Goal: Information Seeking & Learning: Learn about a topic

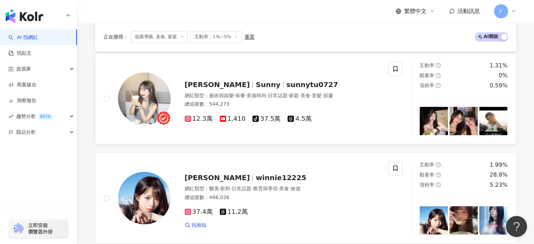
scroll to position [456, 0]
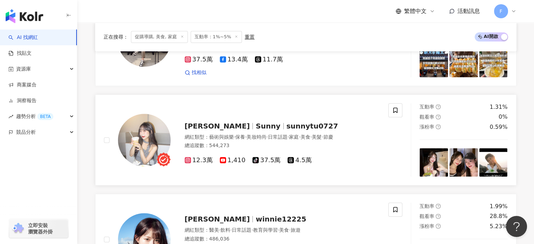
click at [142, 138] on img at bounding box center [144, 140] width 53 height 53
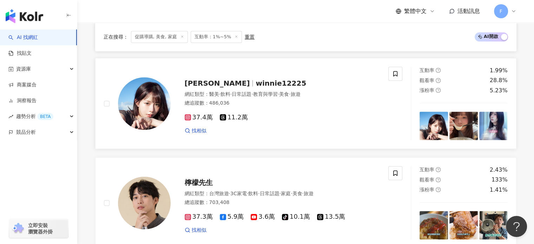
scroll to position [631, 0]
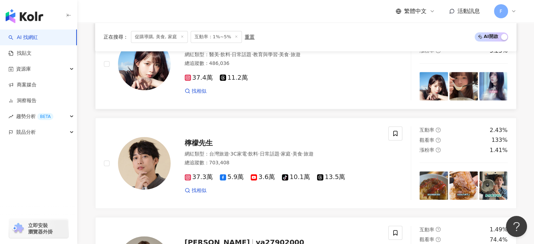
click at [136, 82] on img at bounding box center [144, 64] width 53 height 53
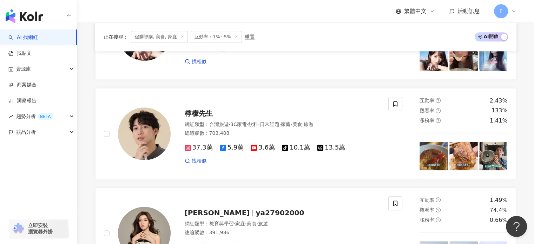
scroll to position [702, 0]
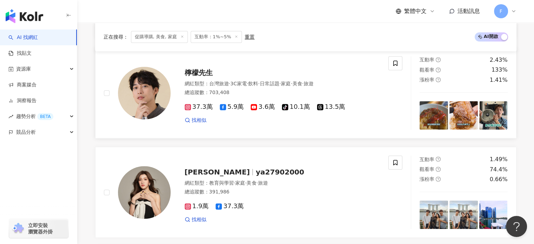
click at [154, 107] on img at bounding box center [144, 93] width 53 height 53
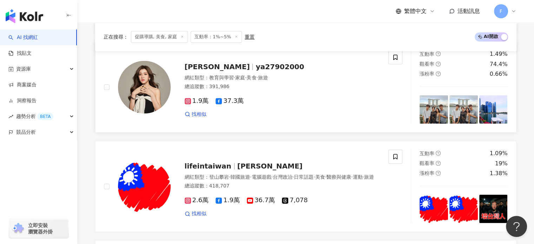
click at [151, 106] on img at bounding box center [144, 87] width 53 height 53
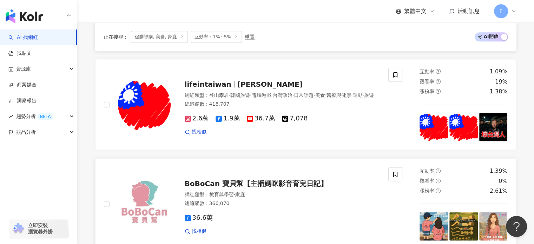
scroll to position [877, 0]
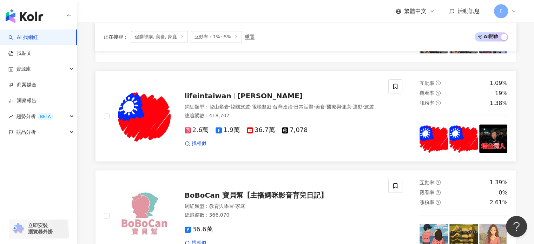
click at [134, 102] on img at bounding box center [144, 116] width 53 height 53
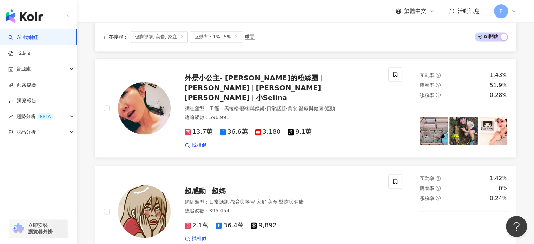
scroll to position [1158, 0]
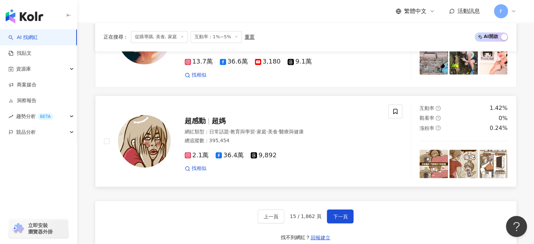
click at [137, 124] on img at bounding box center [144, 141] width 53 height 53
click at [342, 213] on span "下一頁" at bounding box center [340, 216] width 15 height 6
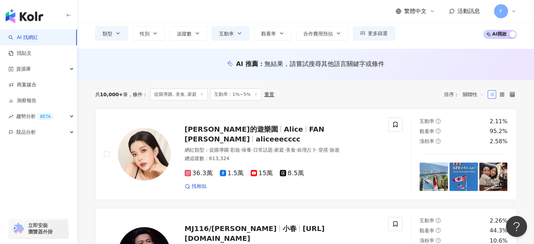
scroll to position [31, 0]
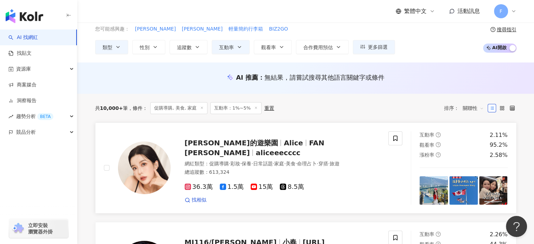
click at [150, 160] on img at bounding box center [144, 167] width 53 height 53
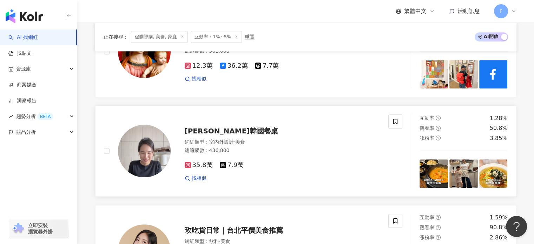
scroll to position [347, 0]
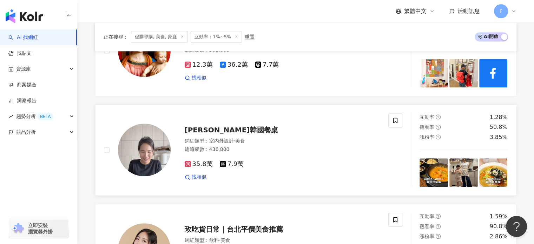
click at [154, 143] on img at bounding box center [144, 149] width 53 height 53
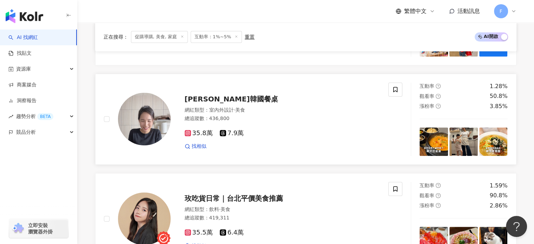
scroll to position [452, 0]
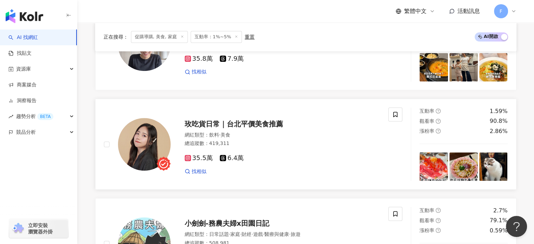
click at [172, 141] on div "玫吃貨日常｜台北平價美食推薦 網紅類型 ： 飲料 · 美食 總追蹤數 ： 419,311 35.5萬 6.4萬 找相似" at bounding box center [274, 143] width 209 height 61
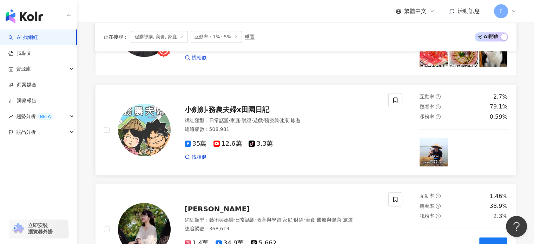
scroll to position [627, 0]
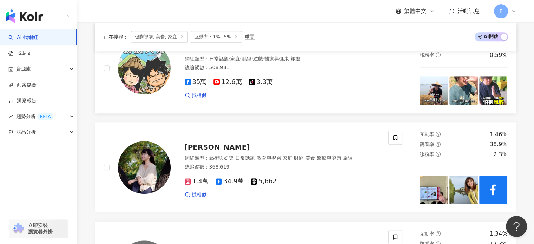
click at [151, 69] on img at bounding box center [144, 68] width 53 height 53
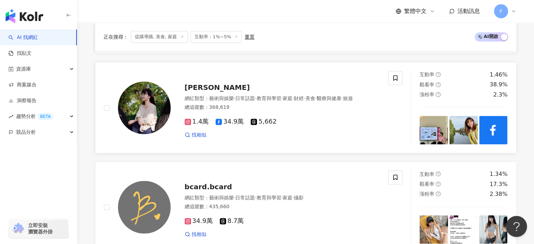
scroll to position [697, 0]
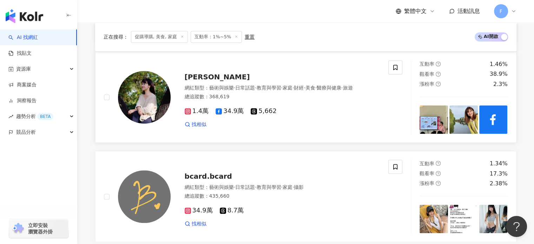
click at [145, 92] on img at bounding box center [144, 97] width 53 height 53
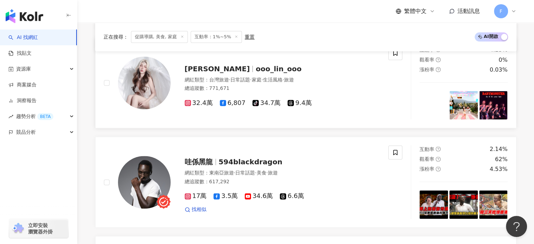
scroll to position [943, 0]
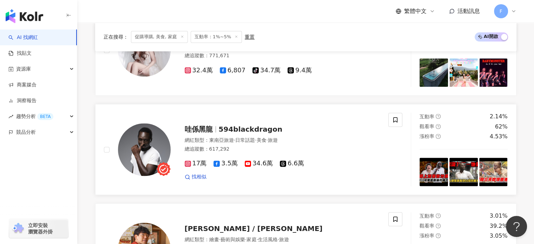
click at [161, 139] on img at bounding box center [144, 149] width 53 height 53
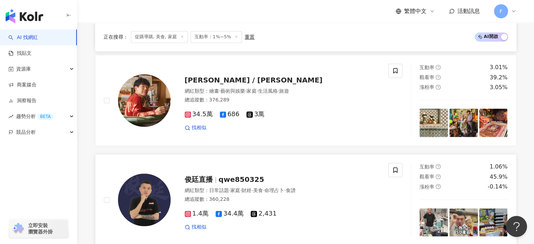
scroll to position [1153, 0]
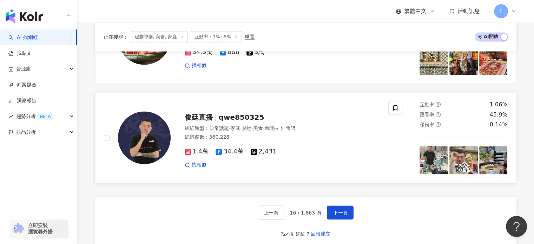
click at [159, 124] on img at bounding box center [144, 137] width 53 height 53
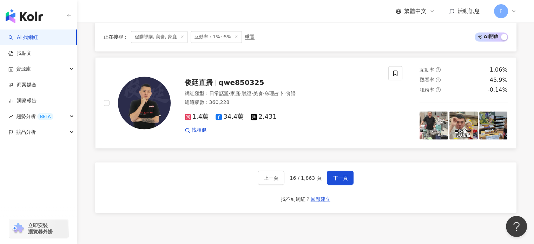
scroll to position [1223, 0]
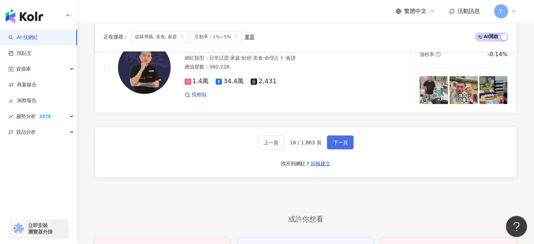
click at [338, 141] on span "下一頁" at bounding box center [340, 142] width 15 height 6
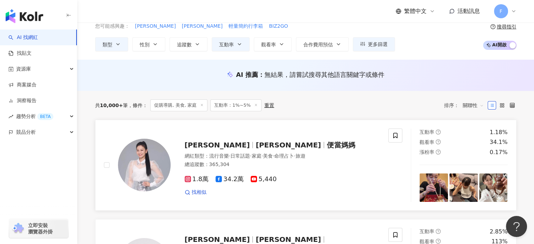
scroll to position [70, 0]
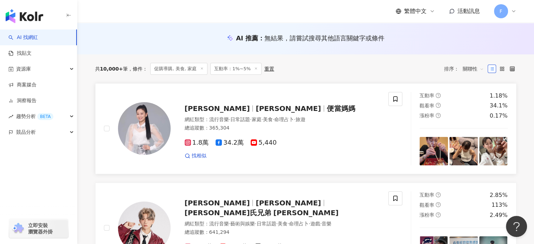
click at [156, 130] on img at bounding box center [144, 128] width 53 height 53
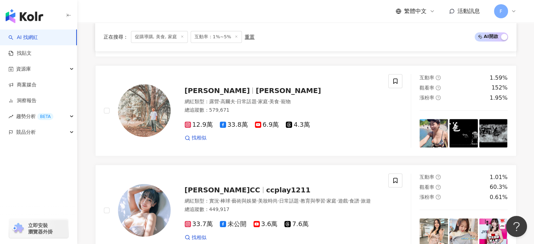
scroll to position [491, 0]
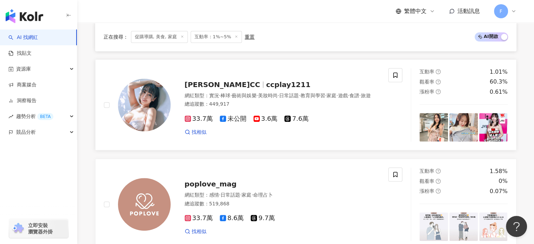
click at [152, 103] on img at bounding box center [144, 105] width 53 height 53
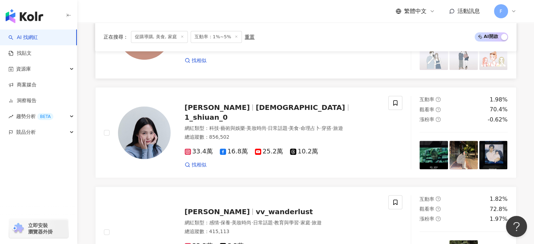
scroll to position [666, 0]
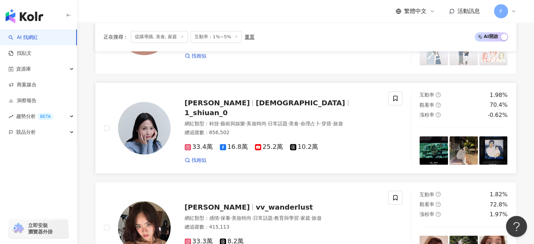
click at [182, 110] on div "林萱 Shiuan 1_shiuan_0 網紅類型 ： 科技 · 藝術與娛樂 · 美妝時尚 · 日常話題 · 美食 · 命理占卜 · 穿搭 · 旅遊 總追蹤數…" at bounding box center [274, 127] width 209 height 71
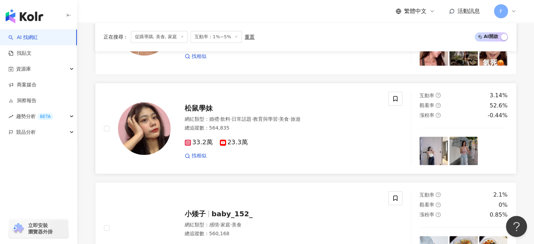
scroll to position [877, 0]
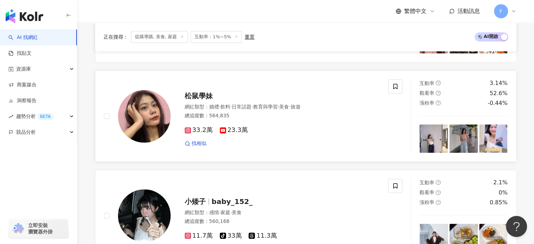
click at [161, 120] on img at bounding box center [144, 116] width 53 height 53
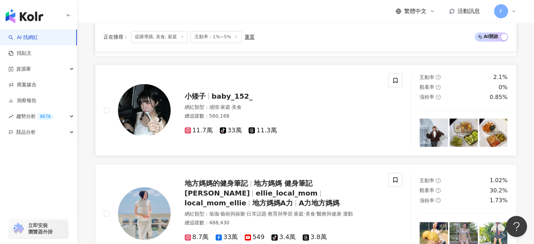
click at [143, 114] on img at bounding box center [144, 110] width 53 height 53
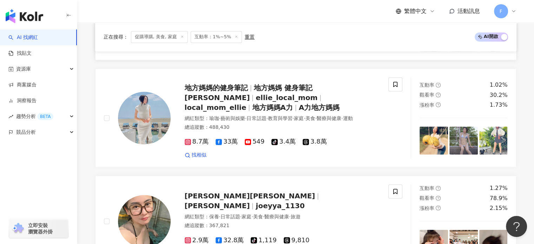
scroll to position [1087, 0]
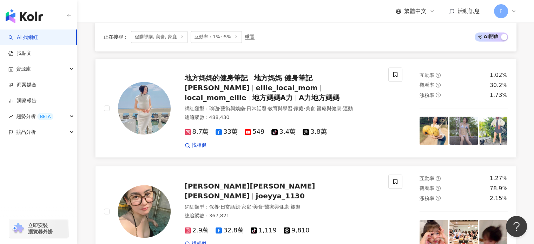
click at [129, 86] on div at bounding box center [144, 108] width 53 height 53
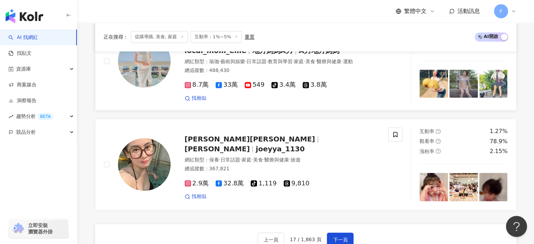
scroll to position [1193, 0]
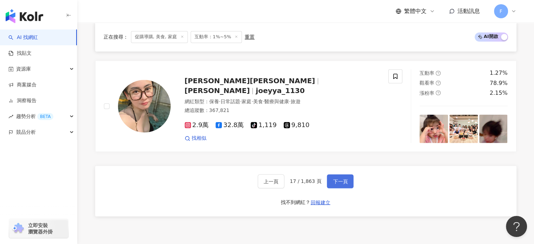
click at [330, 185] on button "下一頁" at bounding box center [340, 181] width 27 height 14
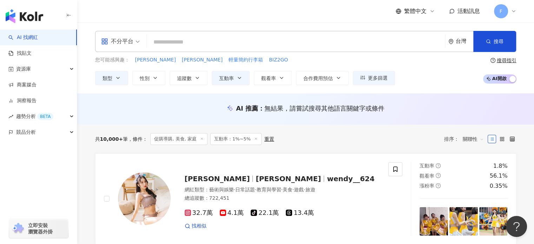
scroll to position [105, 0]
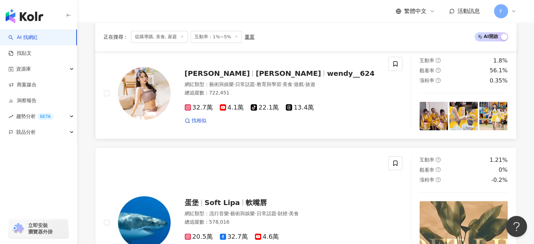
click at [145, 94] on img at bounding box center [144, 93] width 53 height 53
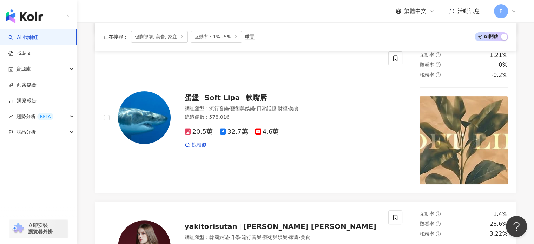
scroll to position [210, 0]
click at [153, 116] on img at bounding box center [144, 117] width 53 height 53
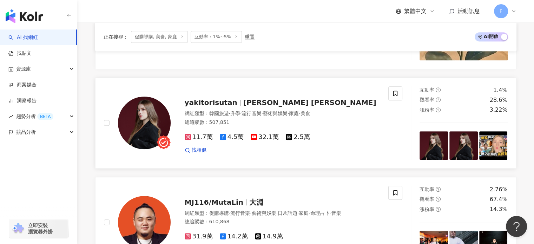
scroll to position [351, 0]
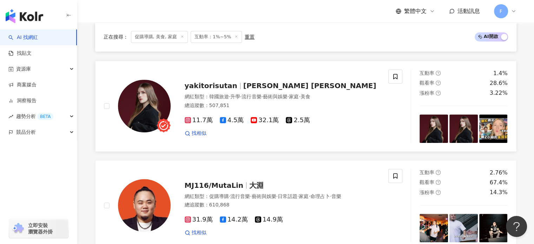
click at [156, 111] on img at bounding box center [144, 106] width 53 height 53
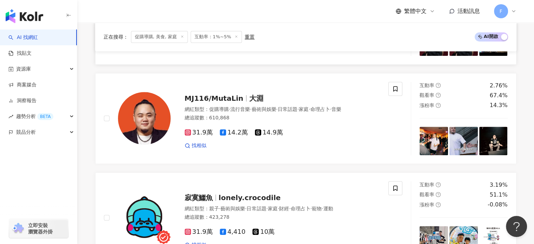
scroll to position [456, 0]
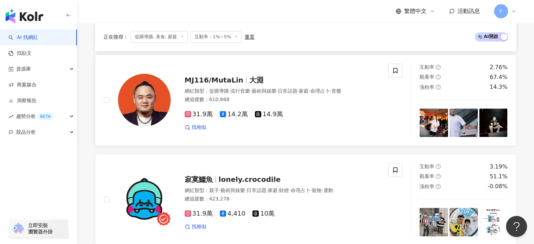
click at [121, 105] on img at bounding box center [144, 100] width 53 height 53
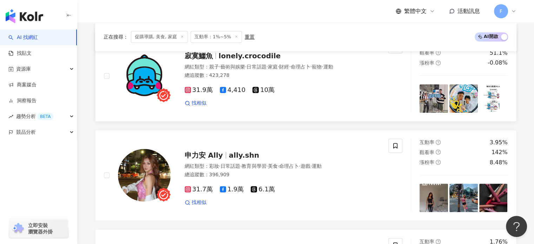
scroll to position [631, 0]
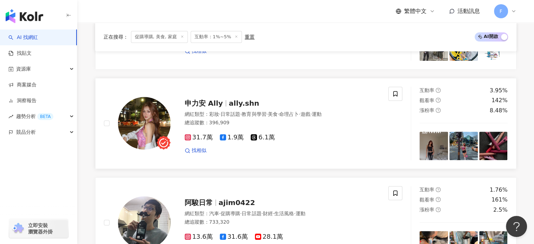
click at [150, 125] on img at bounding box center [144, 123] width 53 height 53
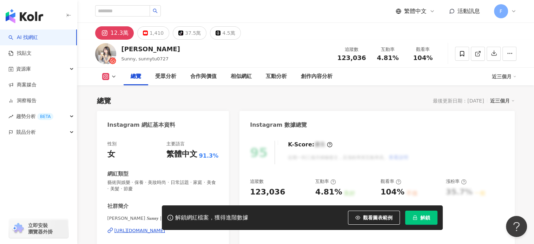
scroll to position [70, 0]
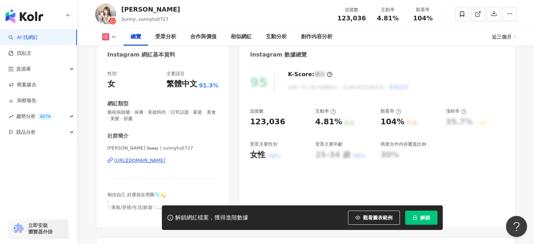
click at [165, 162] on div "https://www.instagram.com/sunnytu0727/" at bounding box center [139, 160] width 51 height 6
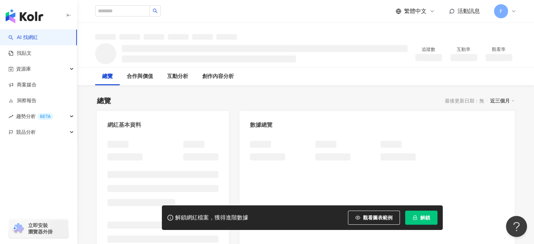
scroll to position [70, 0]
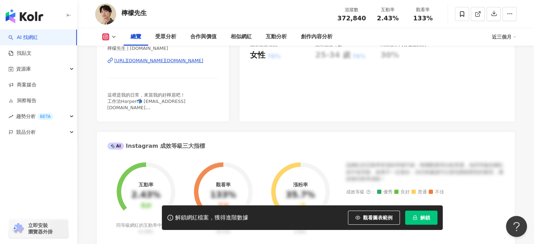
scroll to position [175, 0]
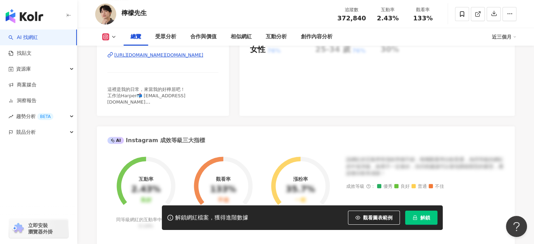
click at [200, 55] on div "[URL][DOMAIN_NAME][DOMAIN_NAME]" at bounding box center [158, 55] width 89 height 6
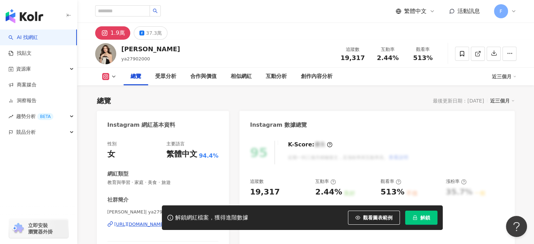
scroll to position [70, 0]
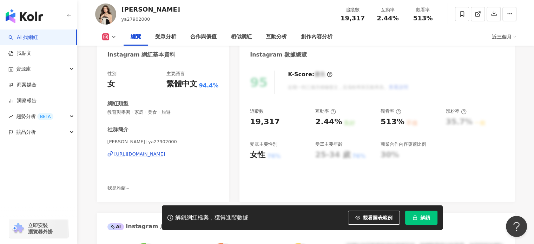
click at [165, 155] on div "https://www.instagram.com/ya27902000/" at bounding box center [139, 154] width 51 height 6
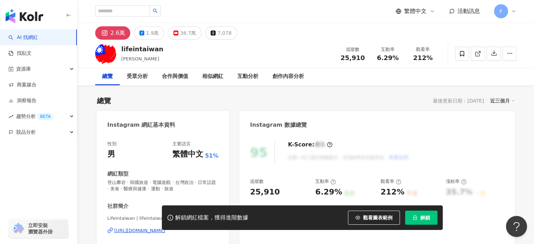
click at [394, 115] on div "Instagram 數據總覽" at bounding box center [376, 122] width 275 height 23
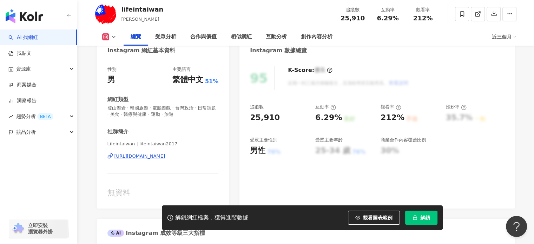
scroll to position [70, 0]
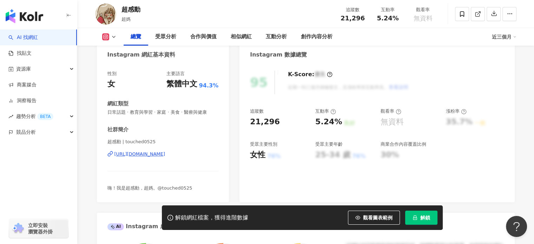
click at [165, 154] on div "https://www.instagram.com/touched0525/" at bounding box center [139, 154] width 51 height 6
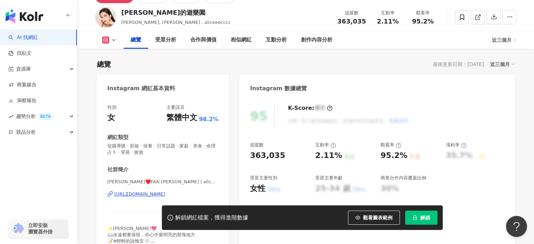
scroll to position [70, 0]
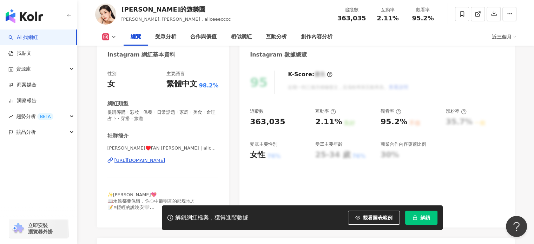
click at [165, 159] on div "https://www.instagram.com/aliceeecccc/" at bounding box center [139, 160] width 51 height 6
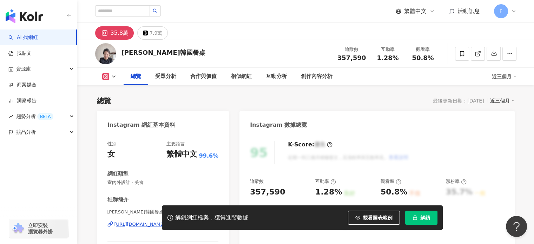
scroll to position [70, 0]
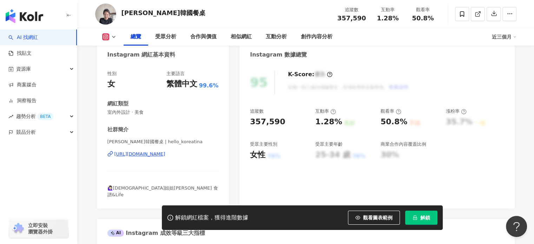
click at [165, 156] on div "[URL][DOMAIN_NAME]" at bounding box center [139, 154] width 51 height 6
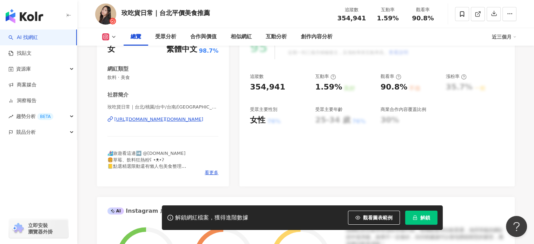
scroll to position [105, 0]
click at [186, 118] on div "https://www.instagram.com/mai0721.foodie/" at bounding box center [158, 119] width 89 height 6
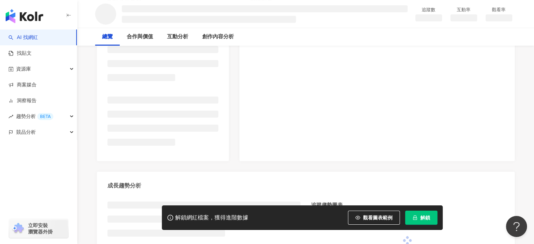
scroll to position [127, 0]
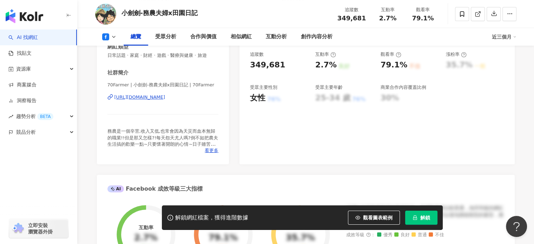
click at [165, 99] on div "https://www.facebook.com/529867133695825" at bounding box center [139, 97] width 51 height 6
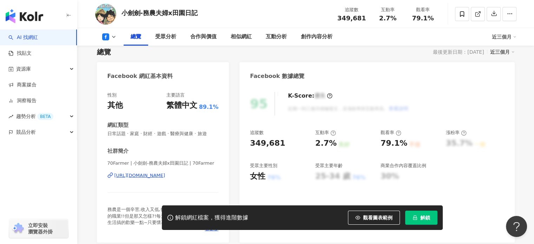
scroll to position [22, 0]
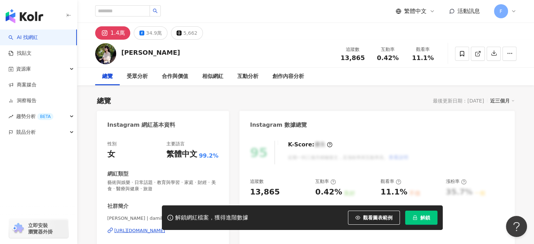
scroll to position [70, 0]
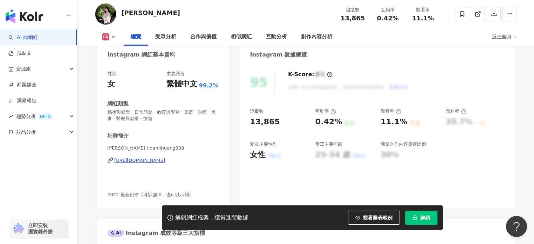
click at [160, 160] on div "https://www.instagram.com/damihuang888/" at bounding box center [139, 160] width 51 height 6
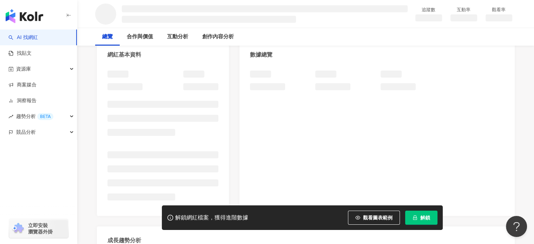
scroll to position [105, 0]
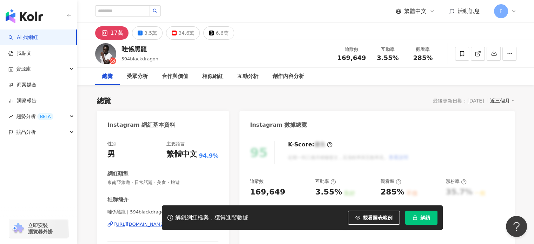
scroll to position [105, 0]
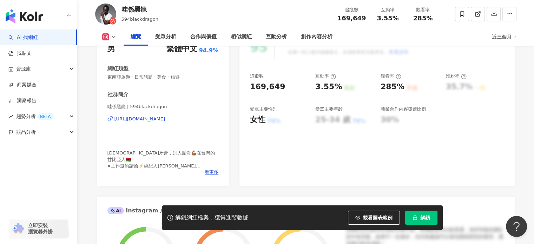
click at [165, 120] on div "[URL][DOMAIN_NAME]" at bounding box center [139, 119] width 51 height 6
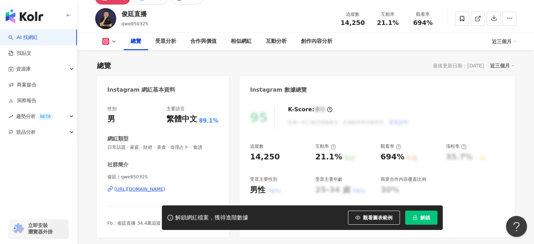
click at [165, 187] on div "https://www.instagram.com/qwe850325/" at bounding box center [139, 189] width 51 height 6
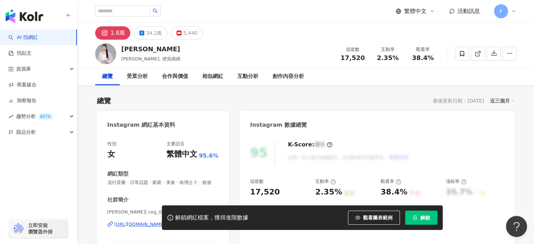
scroll to position [70, 0]
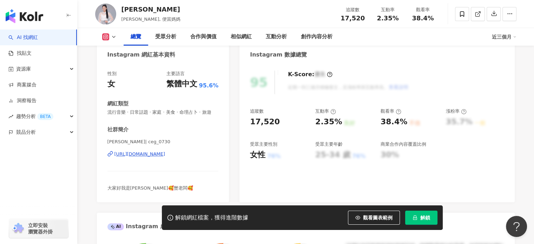
click at [161, 157] on div "[URL][DOMAIN_NAME]" at bounding box center [139, 154] width 51 height 6
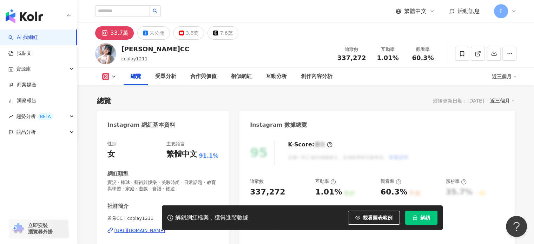
scroll to position [140, 0]
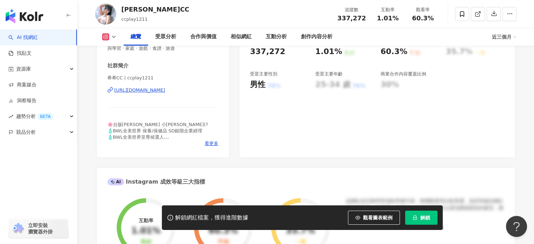
click at [165, 92] on div "https://www.instagram.com/ccplay1211/" at bounding box center [139, 90] width 51 height 6
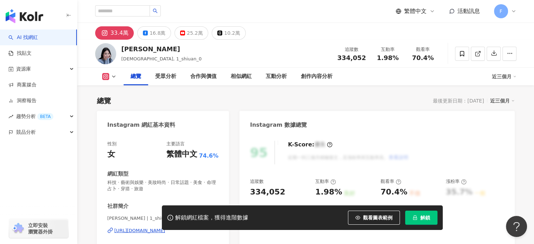
scroll to position [105, 0]
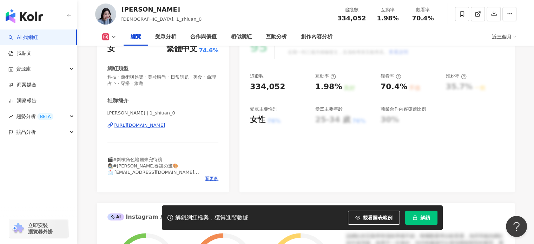
click at [165, 124] on div "https://www.instagram.com/1_shiuan_0/" at bounding box center [139, 125] width 51 height 6
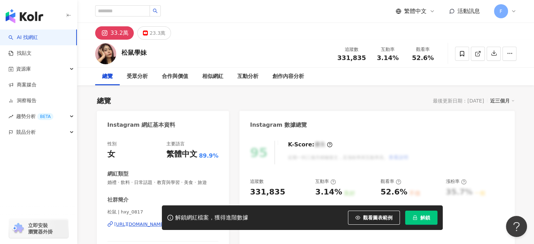
scroll to position [105, 0]
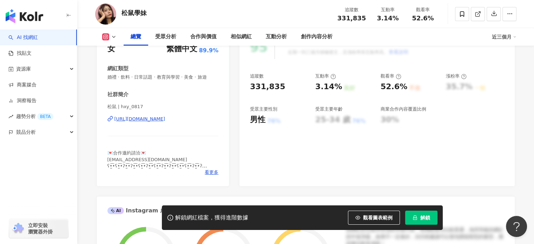
click at [165, 119] on div "[URL][DOMAIN_NAME]" at bounding box center [139, 119] width 51 height 6
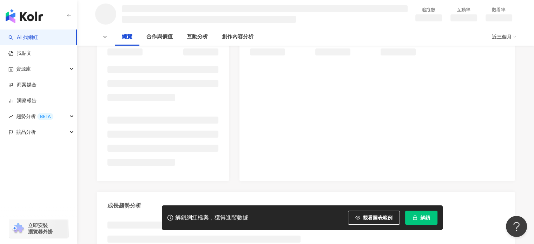
scroll to position [105, 0]
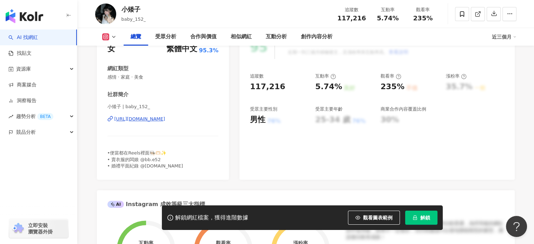
click at [165, 119] on div "https://www.instagram.com/baby_152_/" at bounding box center [139, 119] width 51 height 6
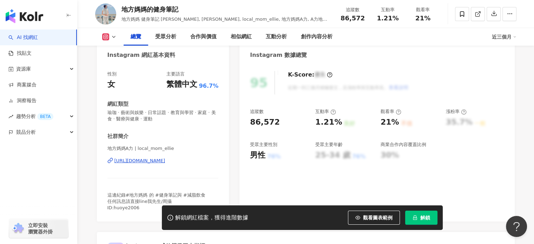
scroll to position [70, 0]
click at [165, 161] on div "https://www.instagram.com/local_mom_ellie/" at bounding box center [139, 160] width 51 height 6
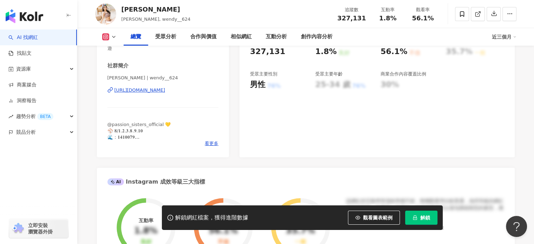
click at [165, 90] on div "https://www.instagram.com/wendy__624/" at bounding box center [139, 90] width 51 height 6
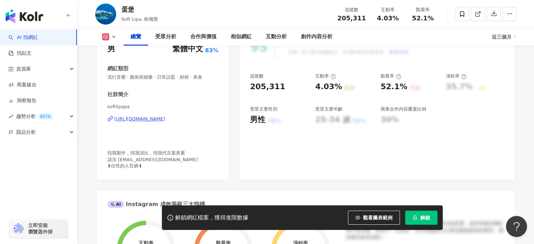
click at [165, 120] on div "[URL][DOMAIN_NAME]" at bounding box center [139, 119] width 51 height 6
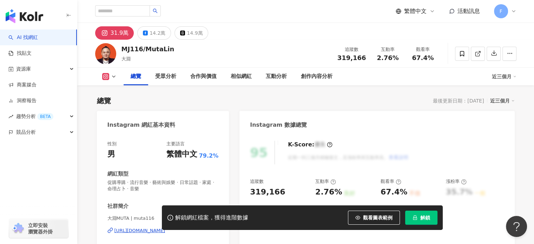
scroll to position [105, 0]
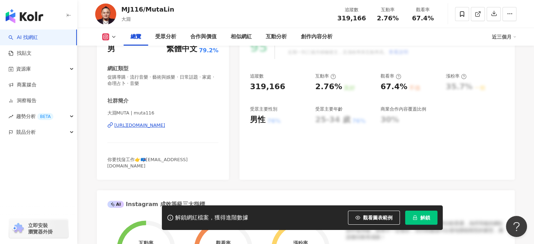
click at [165, 124] on div "[URL][DOMAIN_NAME]" at bounding box center [139, 125] width 51 height 6
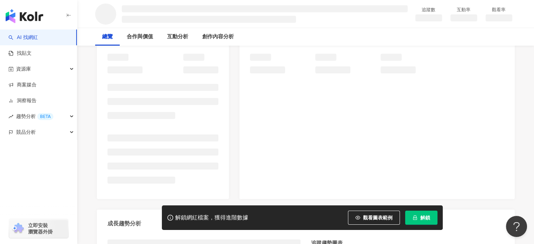
scroll to position [105, 0]
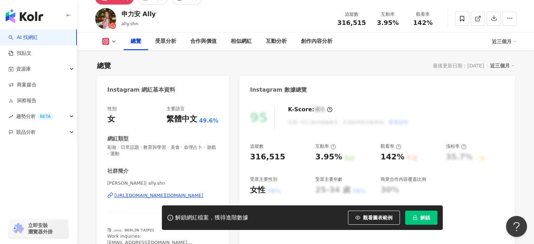
scroll to position [140, 0]
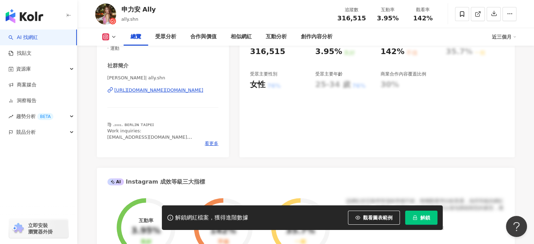
click at [166, 91] on div "[URL][DOMAIN_NAME][DOMAIN_NAME]" at bounding box center [158, 90] width 89 height 6
